Goal: Register for event/course

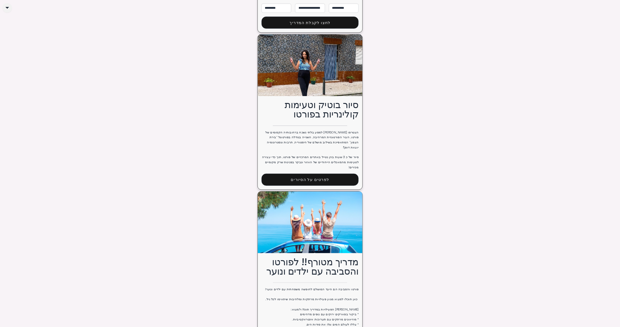
scroll to position [947, 0]
click at [302, 182] on div "לפרטים על הסיורים" at bounding box center [310, 179] width 38 height 5
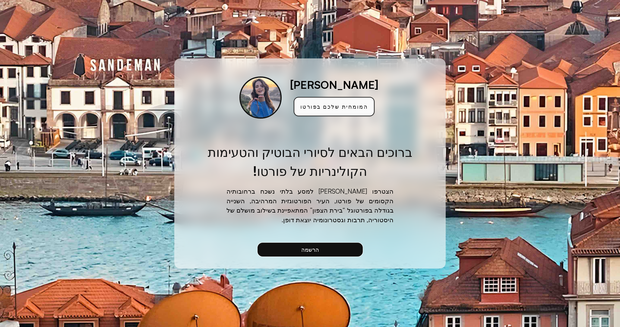
click at [310, 248] on div "הרשמה" at bounding box center [310, 250] width 18 height 8
